Goal: Task Accomplishment & Management: Complete application form

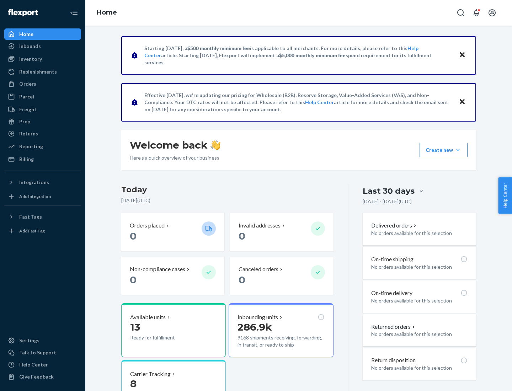
click at [458, 150] on button "Create new Create new inbound Create new order Create new product" at bounding box center [444, 150] width 48 height 14
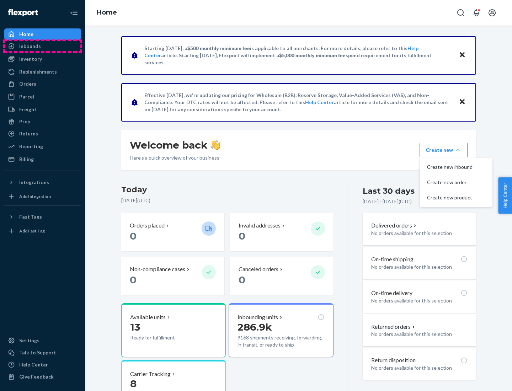
click at [43, 46] on div "Inbounds" at bounding box center [42, 46] width 75 height 10
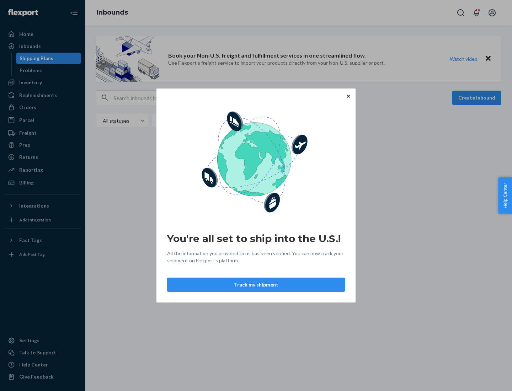
click at [43, 82] on div "You're all set to ship into the U.S.! All the information you provided to us ha…" at bounding box center [256, 195] width 512 height 391
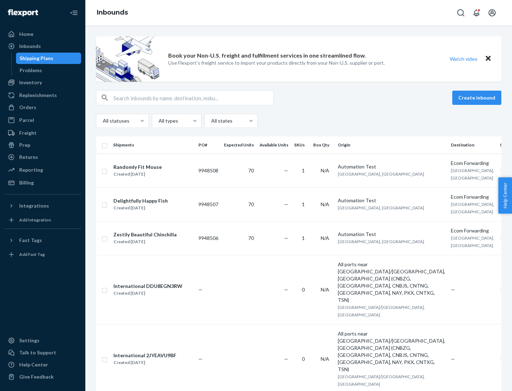
click at [299, 13] on div "Inbounds" at bounding box center [298, 13] width 427 height 26
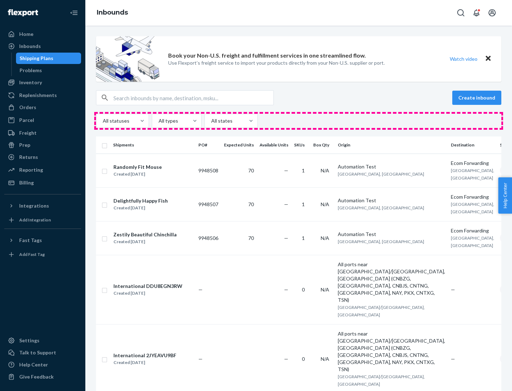
click at [299, 121] on div "All statuses All types All states" at bounding box center [298, 121] width 405 height 14
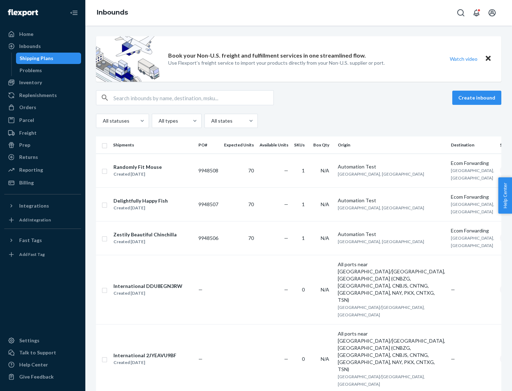
click at [35, 58] on div "Shipping Plans" at bounding box center [37, 58] width 34 height 7
click at [478, 98] on button "Create inbound" at bounding box center [476, 98] width 49 height 14
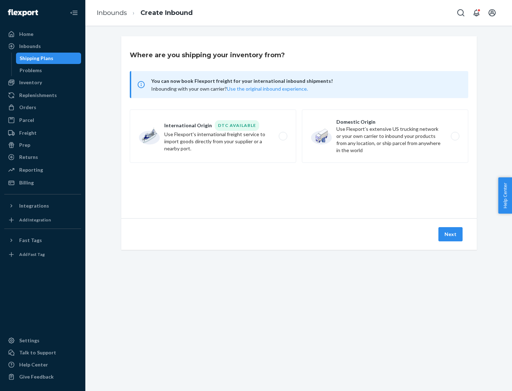
click at [213, 136] on label "International Origin DTC Available Use Flexport's international freight service…" at bounding box center [213, 136] width 166 height 53
click at [283, 136] on input "International Origin DTC Available Use Flexport's international freight service…" at bounding box center [285, 136] width 5 height 5
radio input "true"
click at [299, 186] on icon at bounding box center [299, 186] width 22 height 22
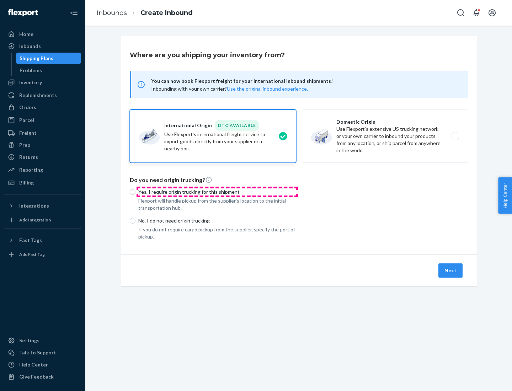
click at [217, 192] on p "Yes, I require origin trucking for this shipment" at bounding box center [217, 191] width 158 height 7
click at [135, 192] on input "Yes, I require origin trucking for this shipment" at bounding box center [133, 192] width 6 height 6
radio input "true"
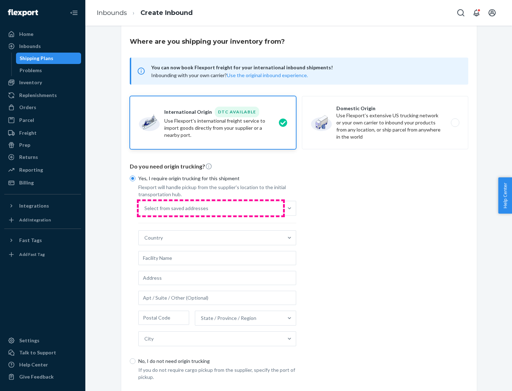
click at [211, 208] on div "Select from saved addresses" at bounding box center [211, 208] width 144 height 14
click at [145, 208] on input "Select from saved addresses" at bounding box center [144, 208] width 1 height 7
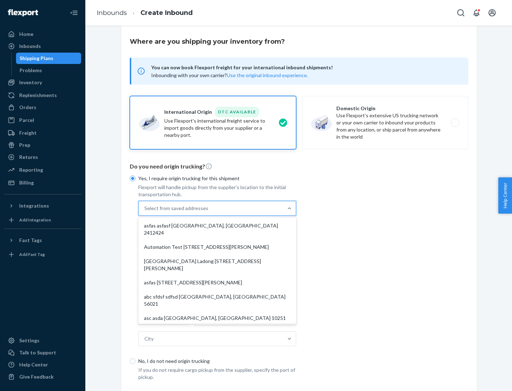
scroll to position [31, 0]
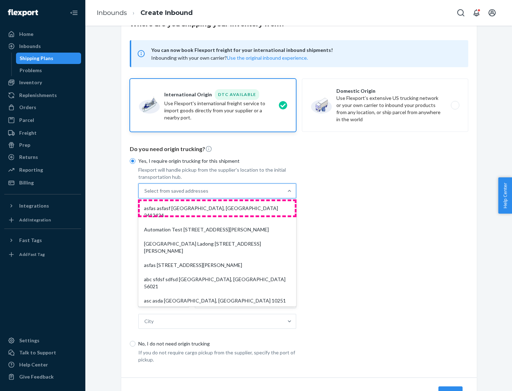
click at [217, 208] on div "asfas asfasf [GEOGRAPHIC_DATA], [GEOGRAPHIC_DATA] 2412424" at bounding box center [217, 211] width 155 height 21
click at [145, 195] on input "option asfas asfasf [GEOGRAPHIC_DATA], [GEOGRAPHIC_DATA] 2412424 focused, 1 of …" at bounding box center [144, 190] width 1 height 7
type input "asfas"
type input "asfasf"
type input "2412424"
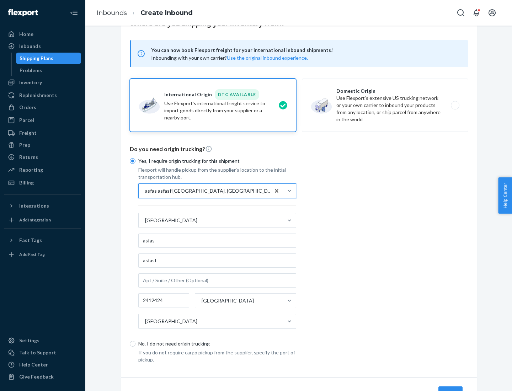
scroll to position [66, 0]
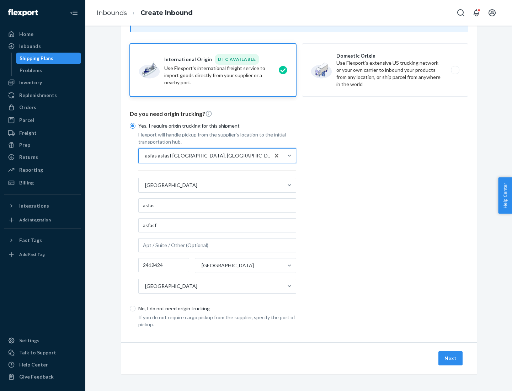
click at [451, 358] on button "Next" at bounding box center [450, 358] width 24 height 14
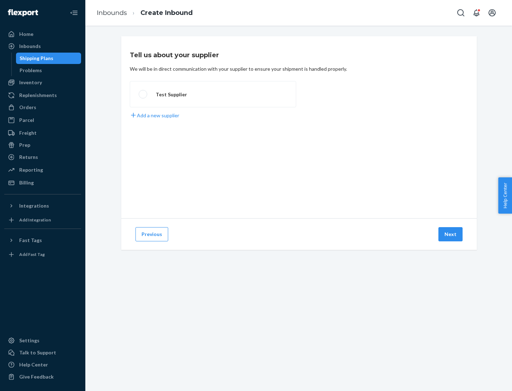
click at [213, 94] on label "Test Supplier" at bounding box center [213, 94] width 166 height 26
click at [143, 94] on input "Test Supplier" at bounding box center [141, 94] width 5 height 5
radio input "true"
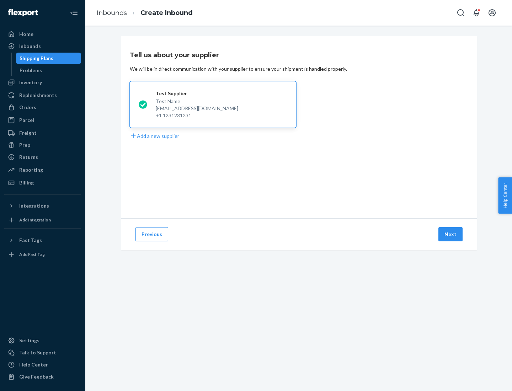
click at [451, 234] on button "Next" at bounding box center [450, 234] width 24 height 14
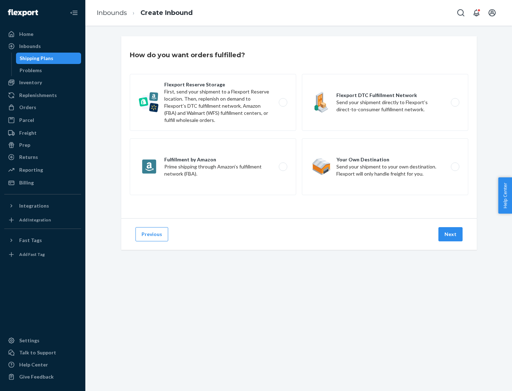
click at [213, 167] on label "Fulfillment by Amazon Prime shipping through Amazon’s fulfillment network (FBA)." at bounding box center [213, 166] width 166 height 57
click at [283, 167] on input "Fulfillment by Amazon Prime shipping through Amazon’s fulfillment network (FBA)." at bounding box center [285, 167] width 5 height 5
radio input "true"
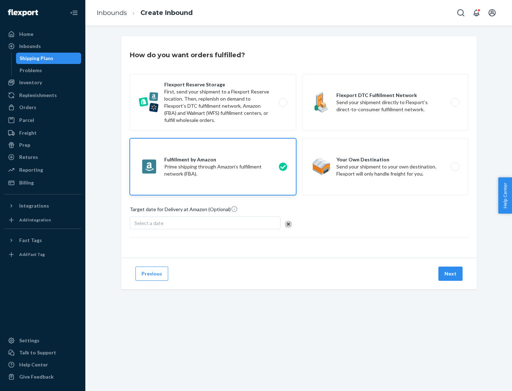
click at [451, 274] on button "Next" at bounding box center [450, 274] width 24 height 14
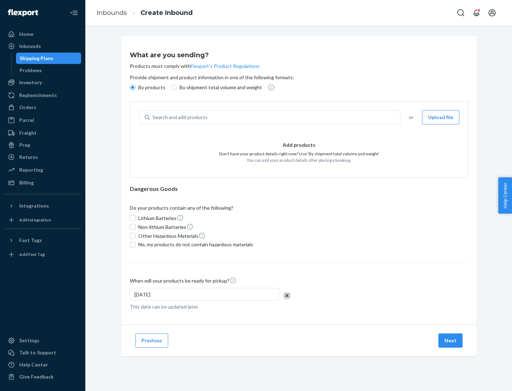
click at [219, 87] on p "By shipment total volume and weight" at bounding box center [221, 87] width 82 height 7
click at [177, 87] on input "By shipment total volume and weight" at bounding box center [174, 88] width 6 height 6
radio input "true"
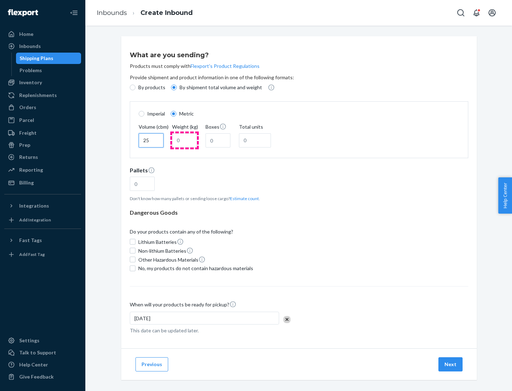
type input "25"
type input "100"
type input "50"
type input "500"
click at [243, 198] on button "Estimate count" at bounding box center [244, 199] width 29 height 6
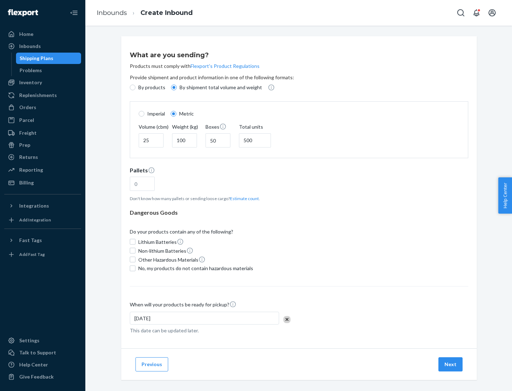
type input "16"
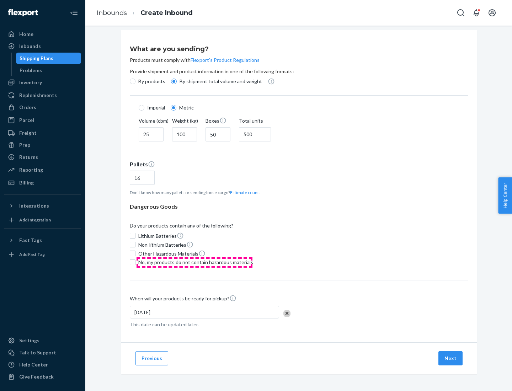
click at [195, 262] on span "No, my products do not contain hazardous materials" at bounding box center [195, 262] width 115 height 7
click at [135, 262] on input "No, my products do not contain hazardous materials" at bounding box center [133, 263] width 6 height 6
checkbox input "true"
click at [451, 358] on button "Next" at bounding box center [450, 358] width 24 height 14
